Goal: Find specific page/section: Find specific page/section

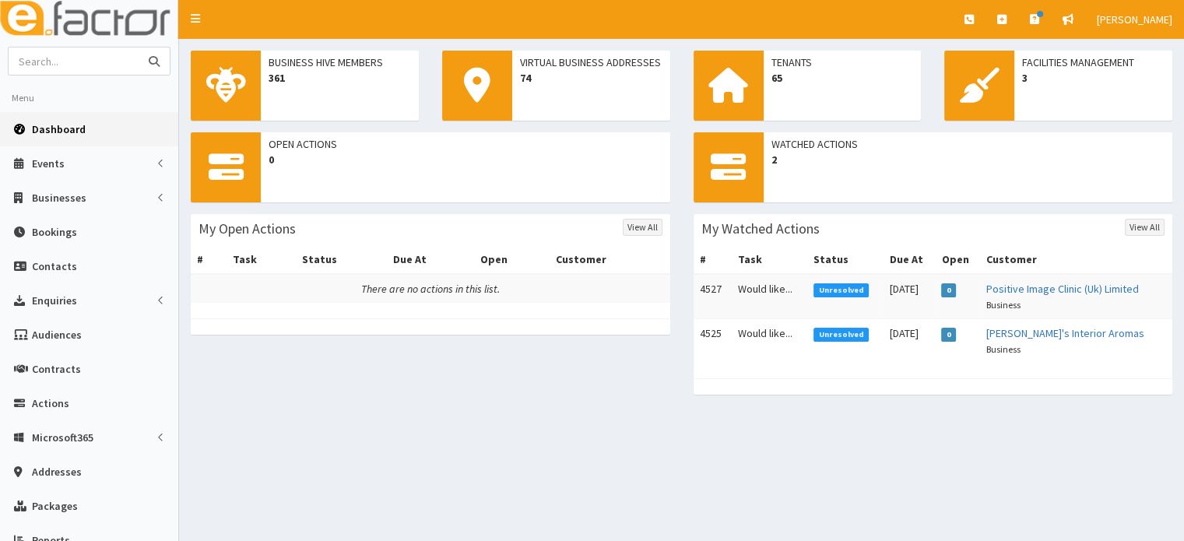
click at [72, 58] on input "text" at bounding box center [74, 60] width 131 height 27
type input "assett"
click at [139, 47] on button "submit" at bounding box center [154, 60] width 31 height 27
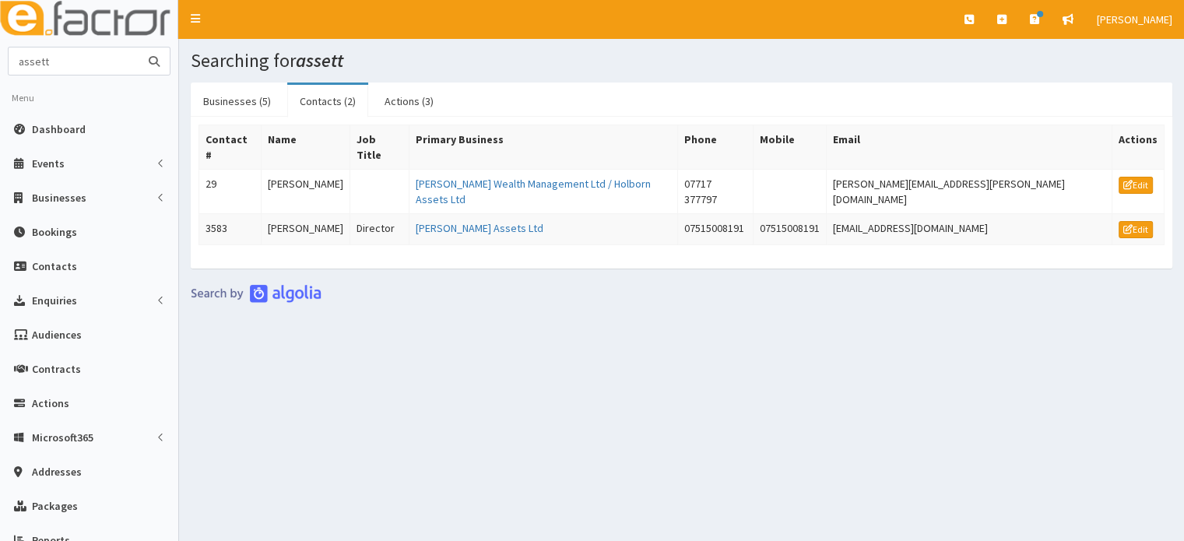
click at [67, 58] on input "assett" at bounding box center [74, 60] width 131 height 27
type input "asset"
click at [139, 47] on button "submit" at bounding box center [154, 60] width 31 height 27
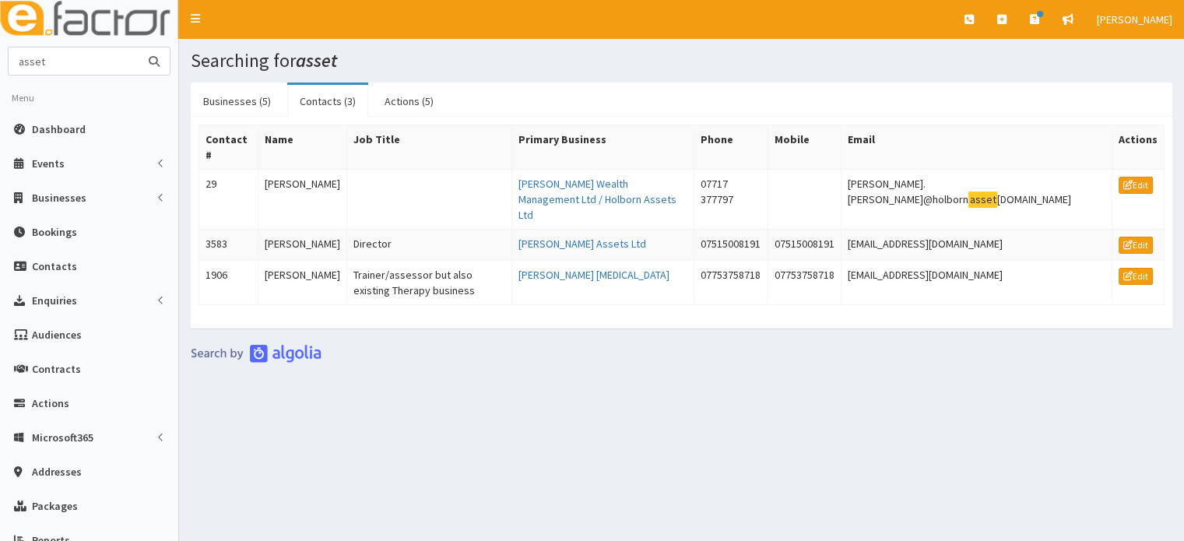
click at [66, 61] on input "asset" at bounding box center [74, 60] width 131 height 27
type input "e"
type input "tessa4"
click at [139, 47] on button "submit" at bounding box center [154, 60] width 31 height 27
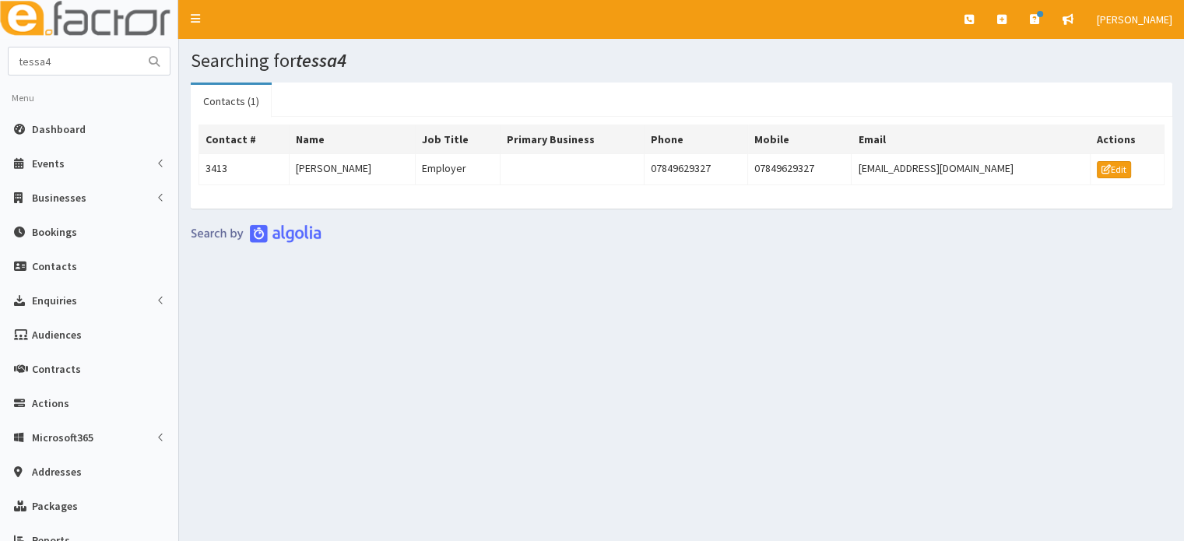
click at [337, 149] on th "Name" at bounding box center [352, 139] width 126 height 29
click at [359, 174] on td "[PERSON_NAME]" at bounding box center [352, 169] width 126 height 31
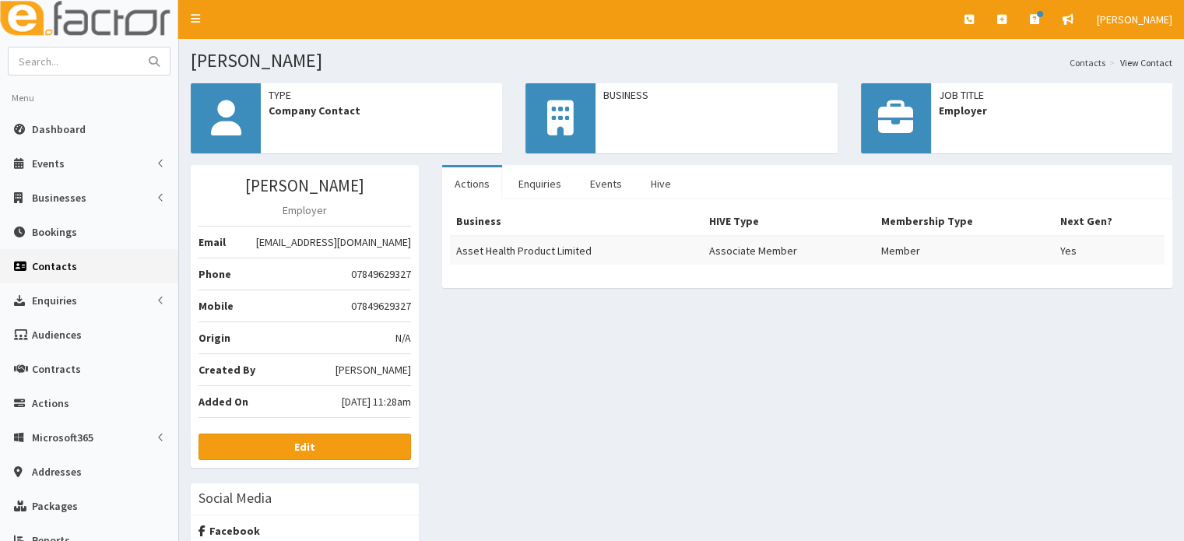
click at [68, 21] on img at bounding box center [89, 19] width 178 height 39
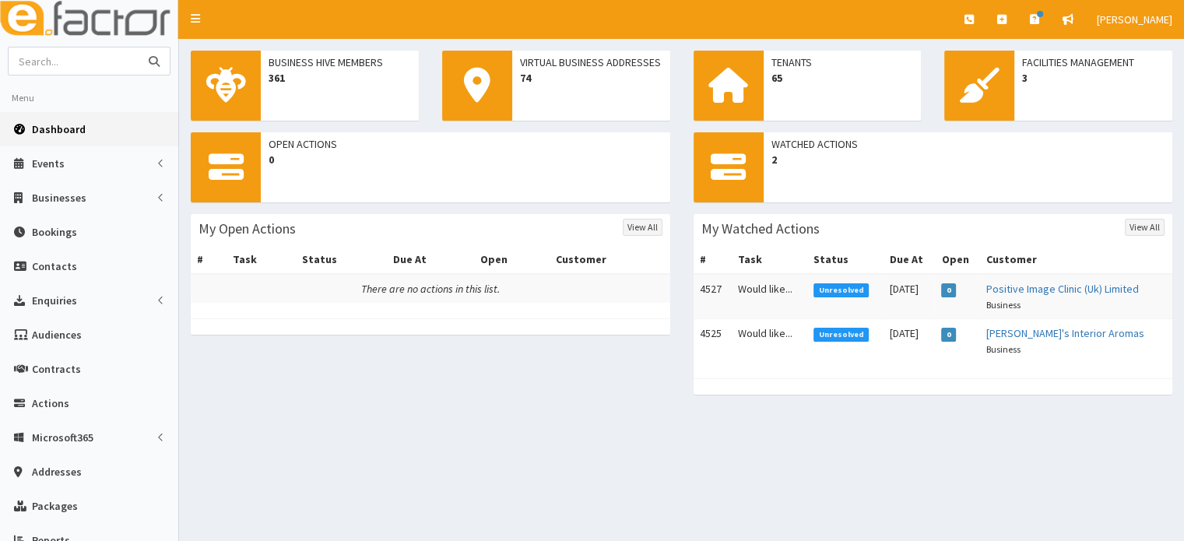
click at [99, 56] on input "text" at bounding box center [74, 60] width 131 height 27
type input "vioz"
click at [139, 47] on button "submit" at bounding box center [154, 60] width 31 height 27
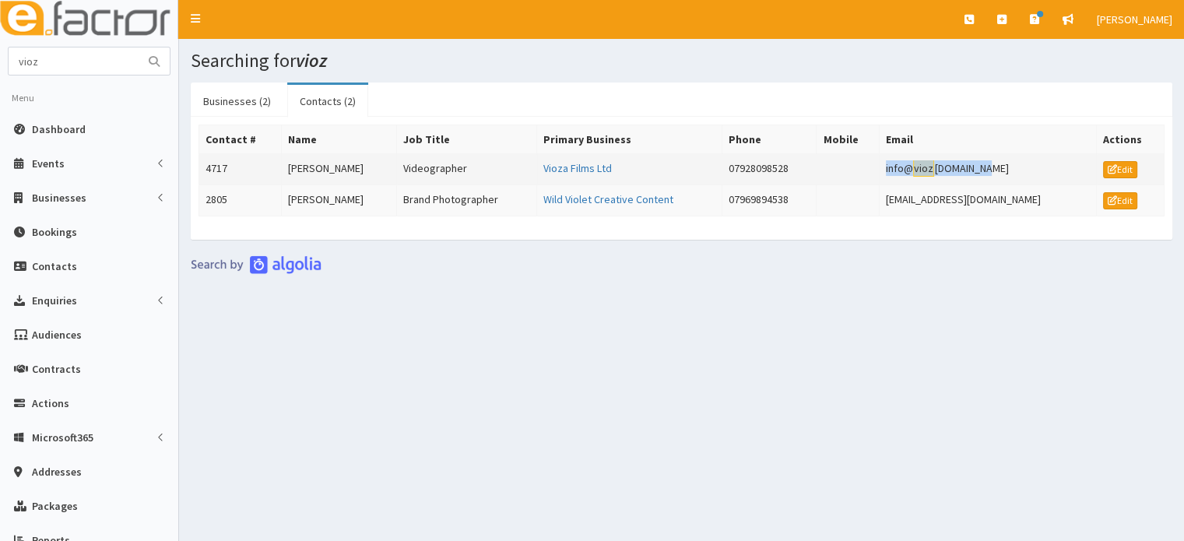
drag, startPoint x: 999, startPoint y: 168, endPoint x: 895, endPoint y: 167, distance: 104.3
click at [895, 167] on td "info@ vioz afilms.com" at bounding box center [988, 169] width 218 height 31
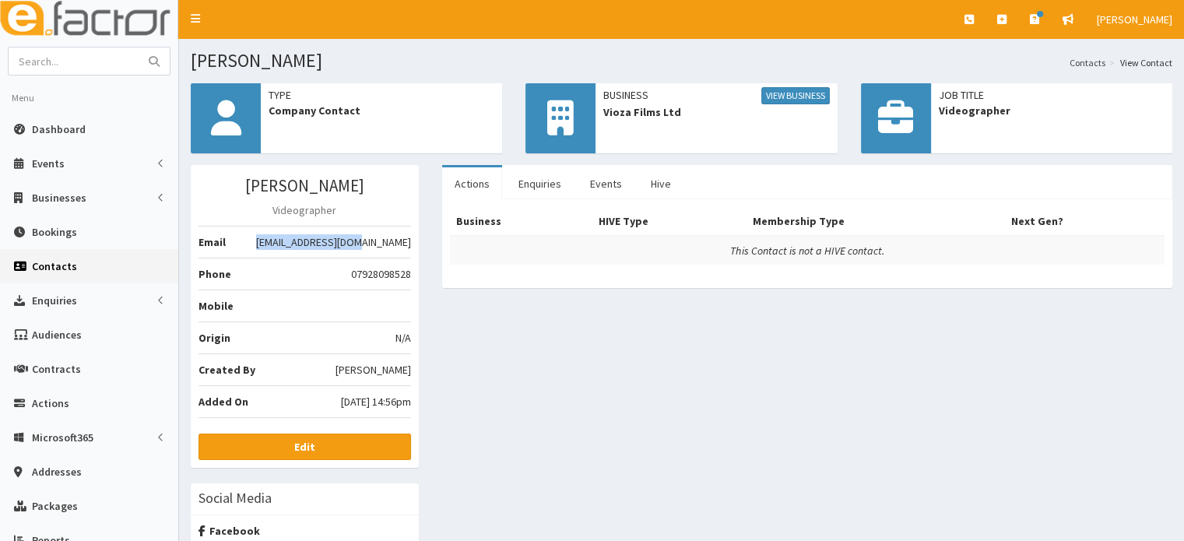
drag, startPoint x: 412, startPoint y: 243, endPoint x: 408, endPoint y: 250, distance: 8.0
click at [408, 250] on div "[PERSON_NAME] Videographer Email [EMAIL_ADDRESS][DOMAIN_NAME] Phone [PHONE_NUMB…" at bounding box center [305, 316] width 228 height 303
copy li "[EMAIL_ADDRESS][DOMAIN_NAME]"
click at [108, 58] on input "text" at bounding box center [74, 60] width 131 height 27
type input "scunthorpe bowl"
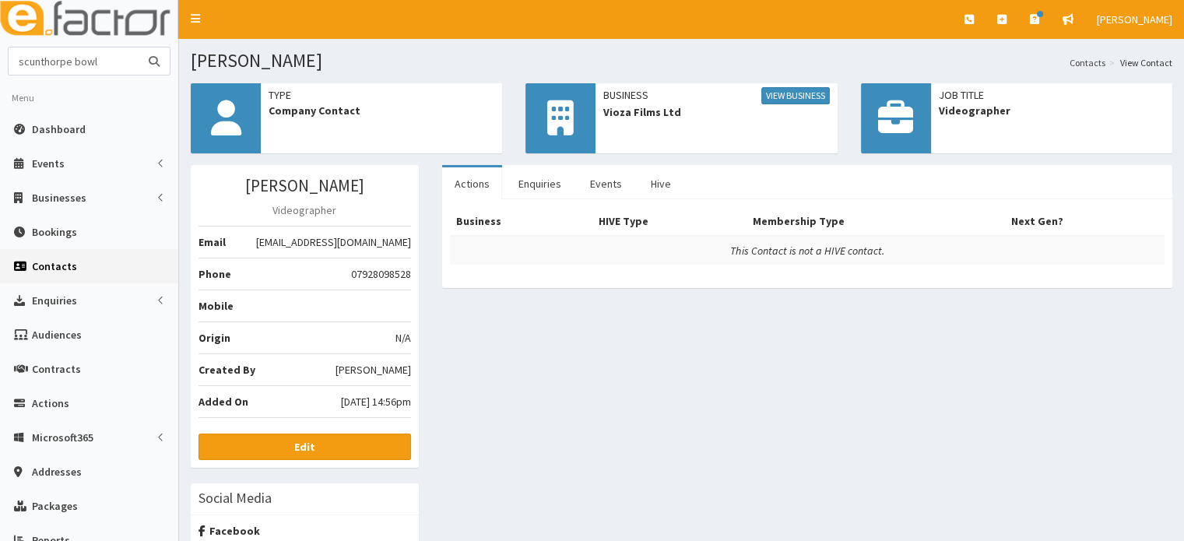
click at [139, 47] on button "submit" at bounding box center [154, 60] width 31 height 27
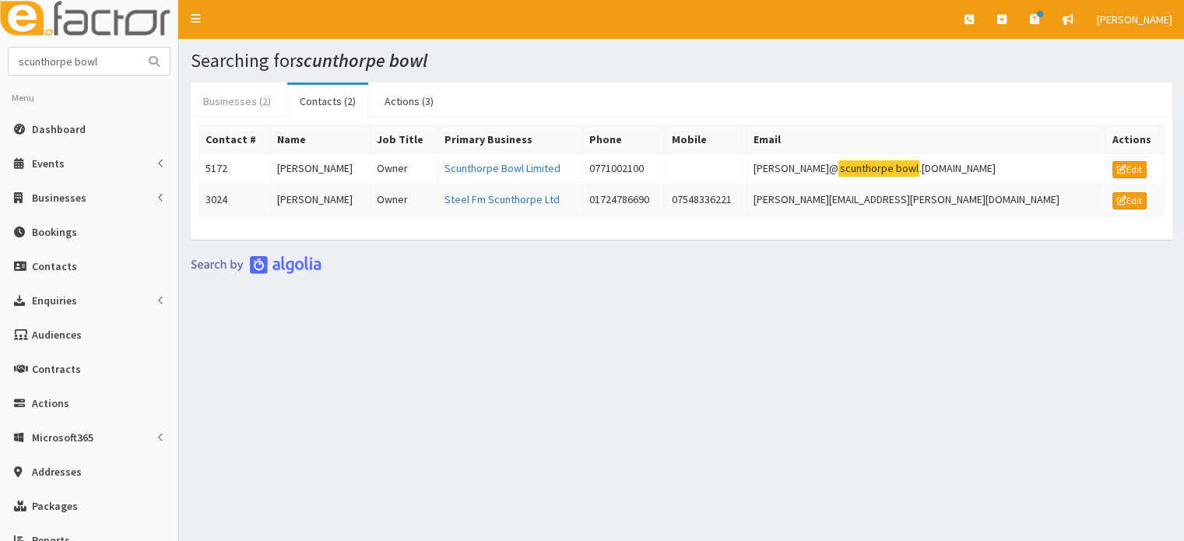
click at [265, 105] on link "Businesses (2)" at bounding box center [237, 101] width 93 height 33
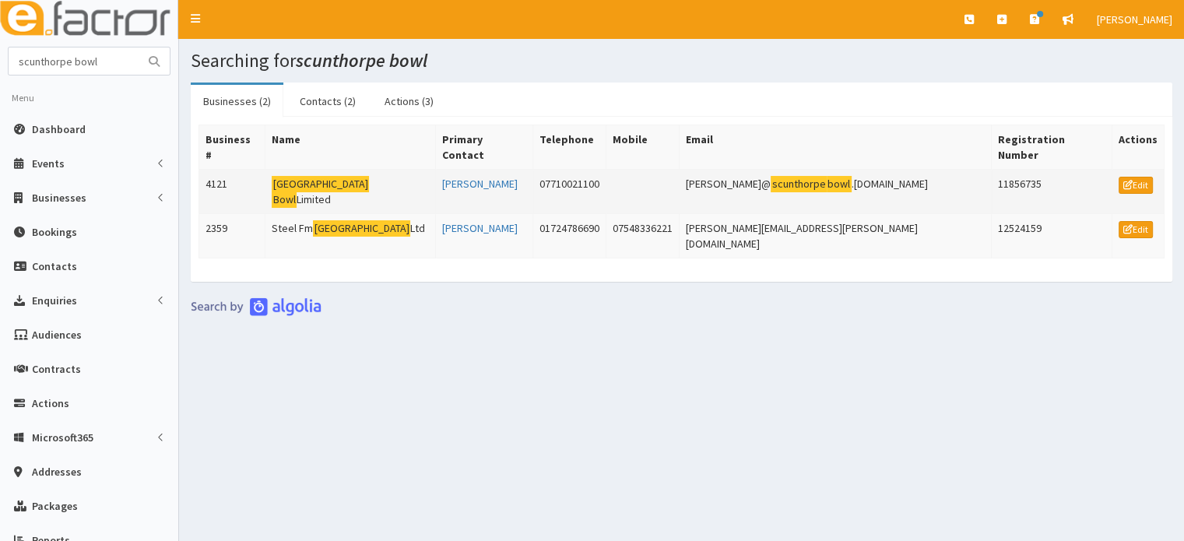
click at [370, 170] on td "Scunthorpe Bowl Limited" at bounding box center [350, 192] width 170 height 44
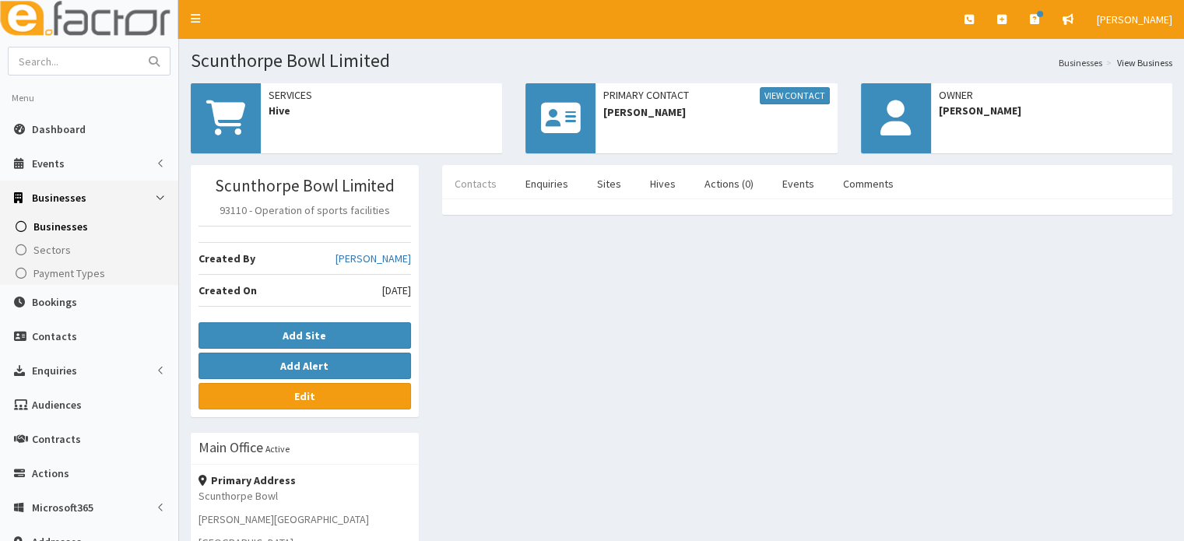
click at [503, 179] on link "Contacts" at bounding box center [475, 183] width 67 height 33
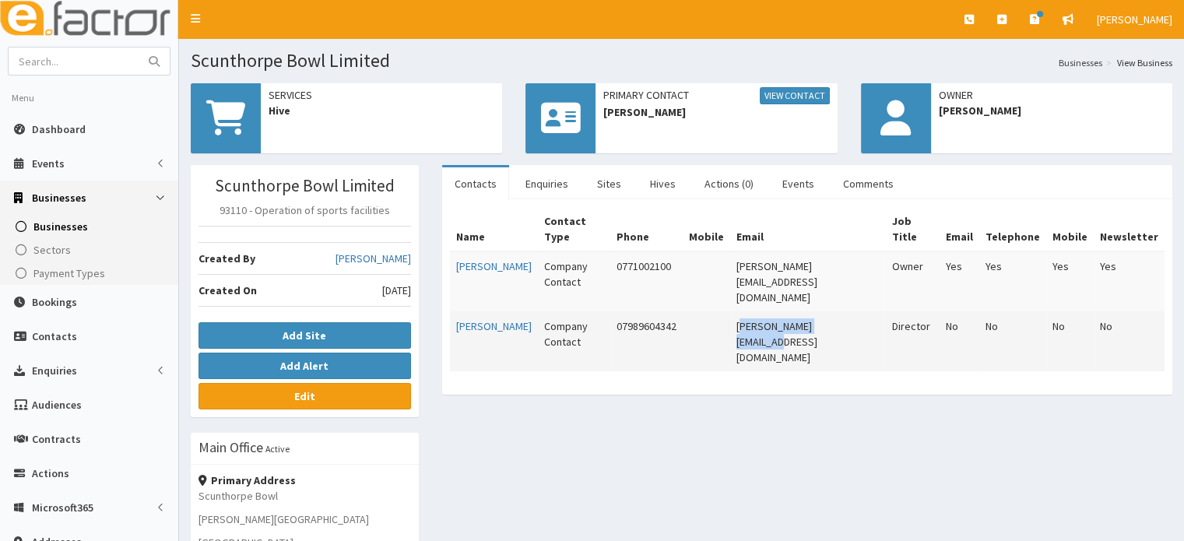
drag, startPoint x: 870, startPoint y: 276, endPoint x: 756, endPoint y: 285, distance: 114.7
click at [756, 312] on td "[PERSON_NAME][EMAIL_ADDRESS][DOMAIN_NAME]" at bounding box center [808, 342] width 156 height 60
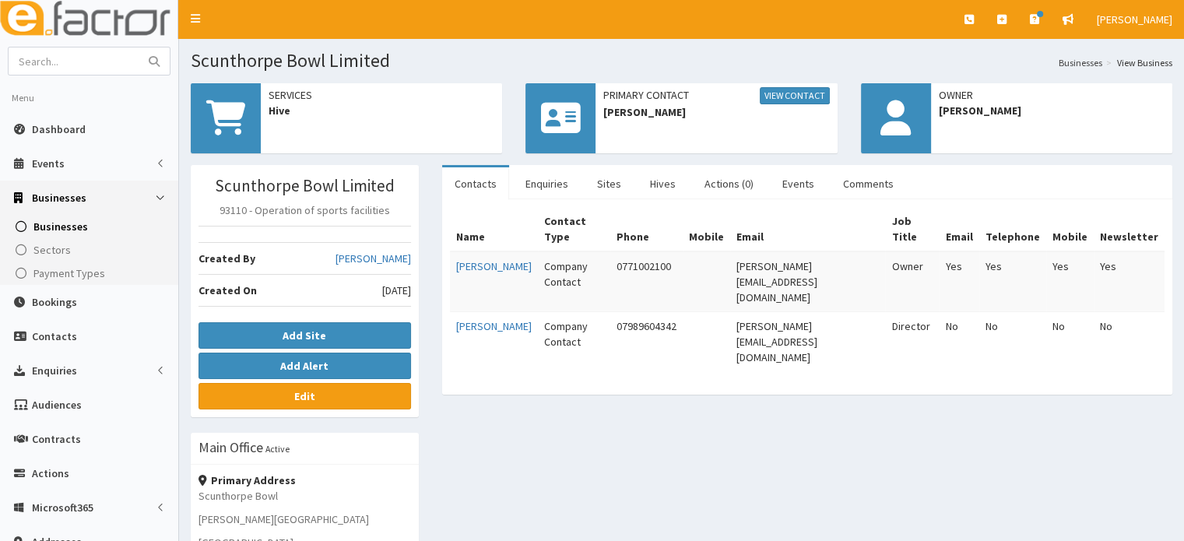
click at [756, 300] on div "Name Contact Type Phone Mobile Email Job Title Email Telephone Mobile Newslette…" at bounding box center [807, 297] width 714 height 180
click at [758, 335] on div "Scunthorpe Bowl Limited 93110 - Operation of sports facilities Created By Laura…" at bounding box center [681, 514] width 1005 height 699
click at [849, 307] on div "Name Contact Type Phone Mobile Email Job Title Email Telephone Mobile Newslette…" at bounding box center [807, 297] width 714 height 180
click at [855, 396] on div "Scunthorpe Bowl Limited 93110 - Operation of sports facilities Created By Laura…" at bounding box center [681, 514] width 1005 height 699
click at [886, 311] on div "Name Contact Type Phone Mobile Email Job Title Email Telephone Mobile Newslette…" at bounding box center [807, 296] width 730 height 195
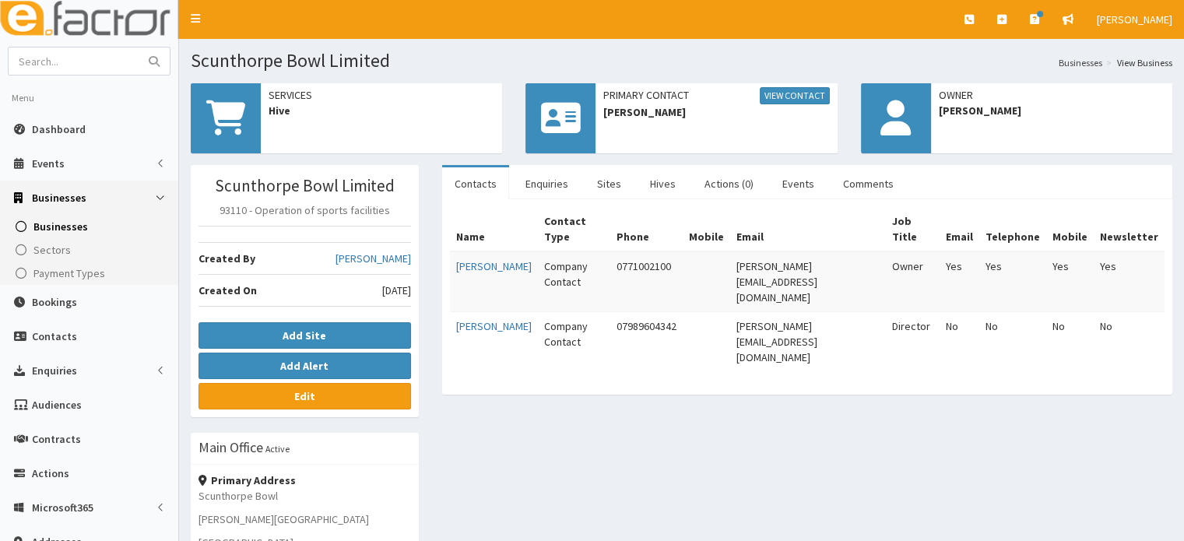
click at [700, 395] on div "Scunthorpe Bowl Limited 93110 - Operation of sports facilities Created By Laura…" at bounding box center [681, 514] width 1005 height 699
